Goal: Task Accomplishment & Management: Complete application form

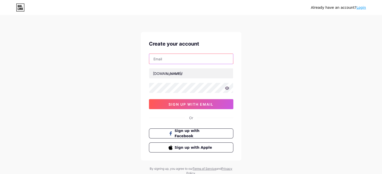
click at [173, 60] on input "text" at bounding box center [191, 59] width 84 height 10
type input "[EMAIL_ADDRESS][DOMAIN_NAME]"
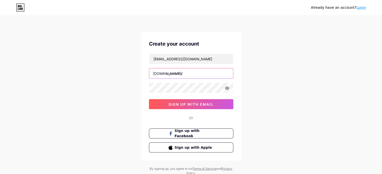
click at [184, 72] on input "text" at bounding box center [191, 73] width 84 height 10
type input "d"
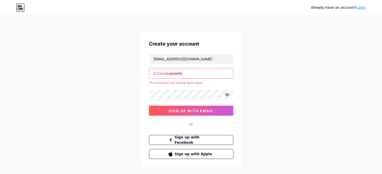
paste input "divyamenon"
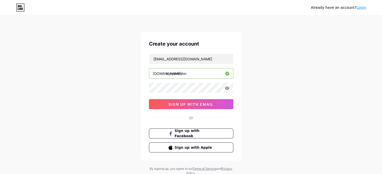
type input "divyamenon"
click at [194, 103] on span "sign up with email" at bounding box center [190, 104] width 45 height 4
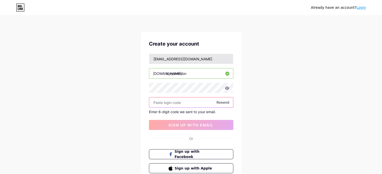
paste input "784336"
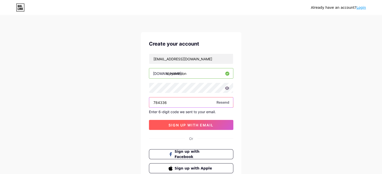
type input "784336"
click at [195, 125] on span "sign up with email" at bounding box center [190, 125] width 45 height 4
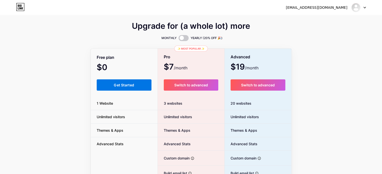
click at [112, 85] on button "Get Started" at bounding box center [124, 85] width 55 height 11
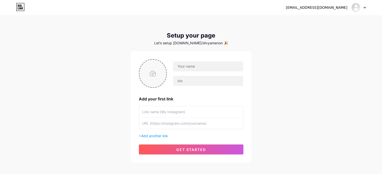
click at [152, 72] on input "file" at bounding box center [152, 74] width 27 height 28
type input "C:\fakepath\[PERSON_NAME].jpg"
click at [198, 67] on input "text" at bounding box center [208, 66] width 70 height 10
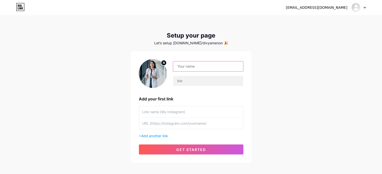
paste input "[PERSON_NAME]"
type input "[PERSON_NAME]"
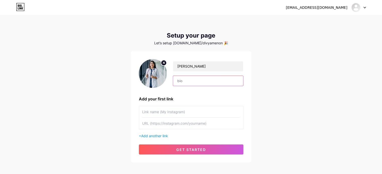
click at [215, 81] on input "text" at bounding box center [208, 81] width 70 height 10
paste input "[PERSON_NAME] is a committed reproductive health specialist at 9M Fertility. Sh…"
type input "[PERSON_NAME] is a committed reproductive health specialist at 9M Fertility. Sh…"
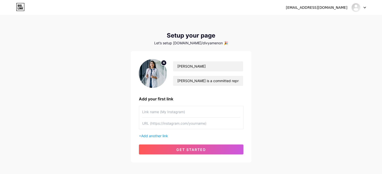
click at [180, 114] on input "text" at bounding box center [191, 111] width 98 height 11
paste input "[GEOGRAPHIC_DATA] in [GEOGRAPHIC_DATA]"
type input "[GEOGRAPHIC_DATA] in [GEOGRAPHIC_DATA]"
click at [161, 125] on input "text" at bounding box center [191, 123] width 98 height 11
paste input "[URL][DOMAIN_NAME]"
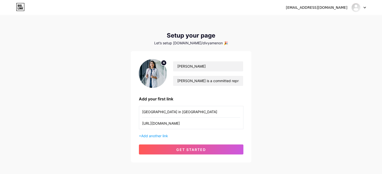
type input "[URL][DOMAIN_NAME]"
drag, startPoint x: 147, startPoint y: 111, endPoint x: 139, endPoint y: 111, distance: 8.0
click at [139, 111] on div "ivf center in [GEOGRAPHIC_DATA] [URL][DOMAIN_NAME]" at bounding box center [191, 117] width 104 height 23
type input "[GEOGRAPHIC_DATA] in [GEOGRAPHIC_DATA]"
click at [161, 133] on div "+ Add another link" at bounding box center [191, 135] width 104 height 5
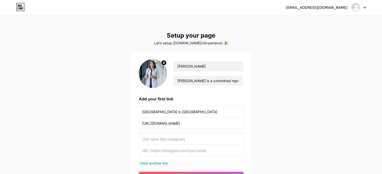
click at [158, 138] on input "text" at bounding box center [191, 139] width 98 height 11
paste input "iui treatment cost in [GEOGRAPHIC_DATA]"
type input "IUI Treatment Cost in [GEOGRAPHIC_DATA]"
click at [172, 151] on input "text" at bounding box center [191, 150] width 98 height 11
paste input "[URL][DOMAIN_NAME]"
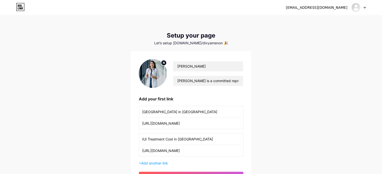
type input "[URL][DOMAIN_NAME]"
click at [147, 163] on span "Add another link" at bounding box center [154, 163] width 27 height 4
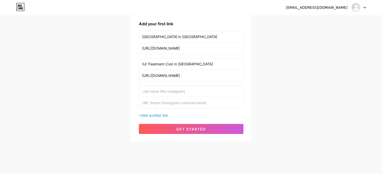
click at [169, 102] on input "text" at bounding box center [191, 102] width 98 height 11
paste input "[URL][DOMAIN_NAME]"
type input "[URL][DOMAIN_NAME]"
click at [157, 88] on input "text" at bounding box center [191, 91] width 98 height 11
paste input "ivf centre in [GEOGRAPHIC_DATA]"
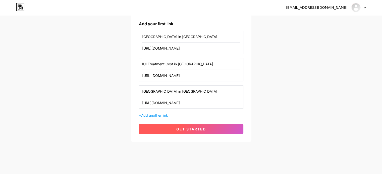
type input "[GEOGRAPHIC_DATA] in [GEOGRAPHIC_DATA]"
click at [195, 128] on span "get started" at bounding box center [191, 129] width 30 height 4
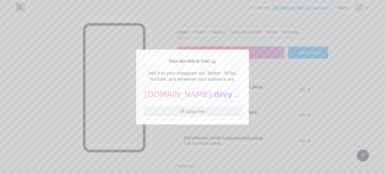
click at [189, 112] on button "Copy link" at bounding box center [192, 112] width 97 height 10
